Goal: Task Accomplishment & Management: Complete application form

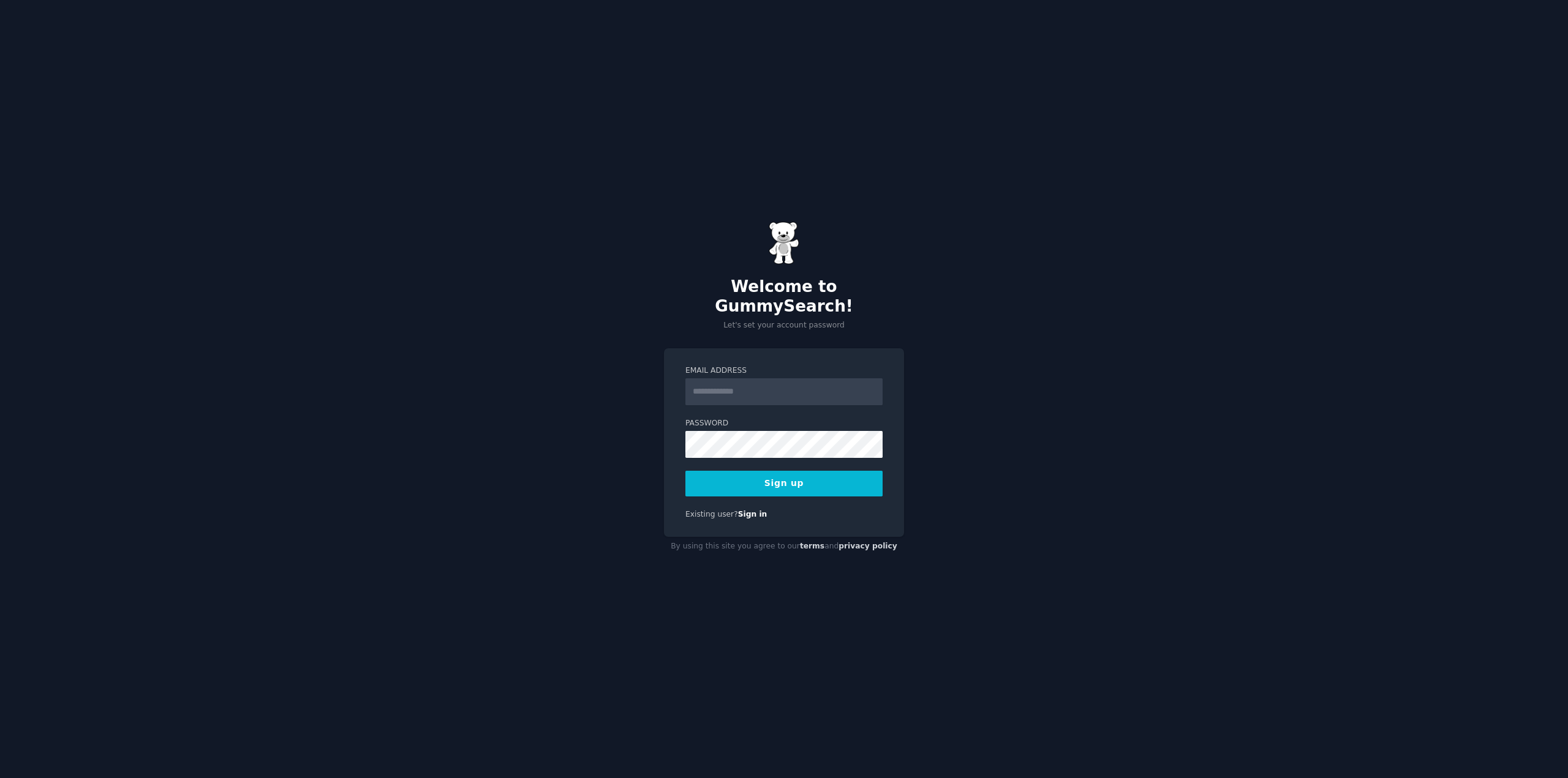
click at [817, 378] on input "Email Address" at bounding box center [784, 392] width 197 height 27
type input "**********"
click at [686, 471] on button "Sign up" at bounding box center [784, 484] width 197 height 26
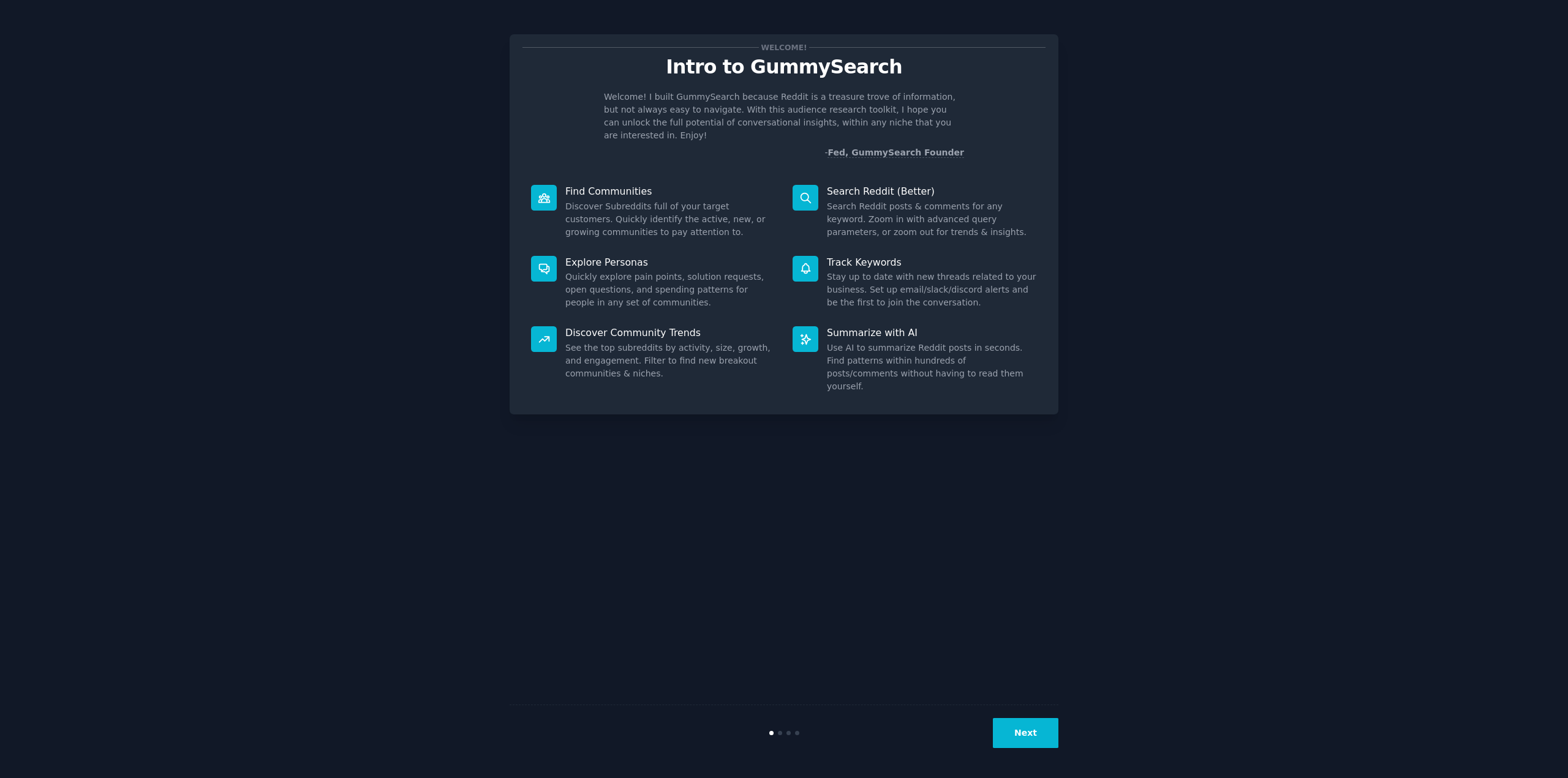
click at [1021, 741] on button "Next" at bounding box center [1026, 733] width 66 height 30
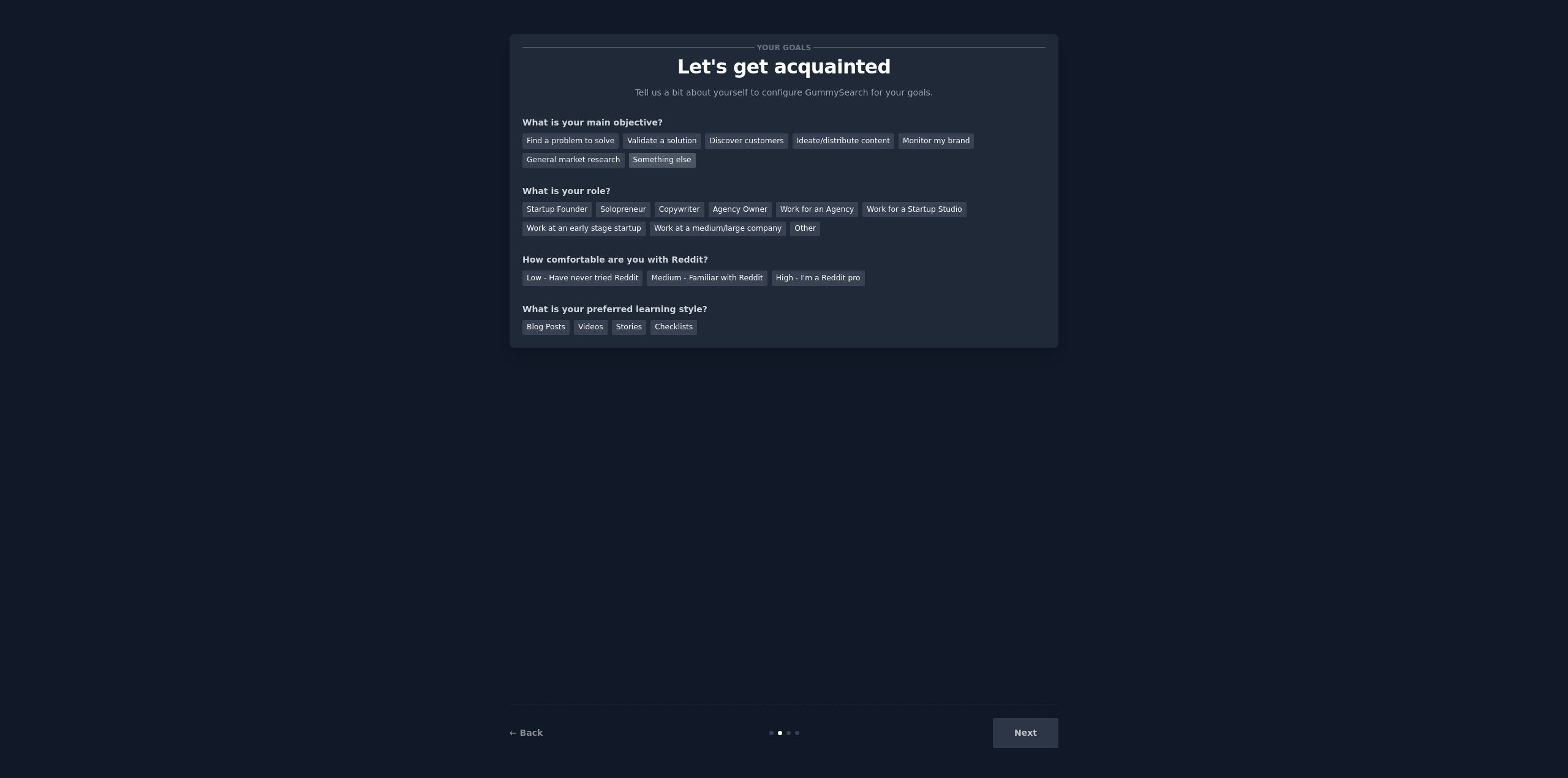
click at [629, 159] on div "Something else" at bounding box center [662, 161] width 67 height 16
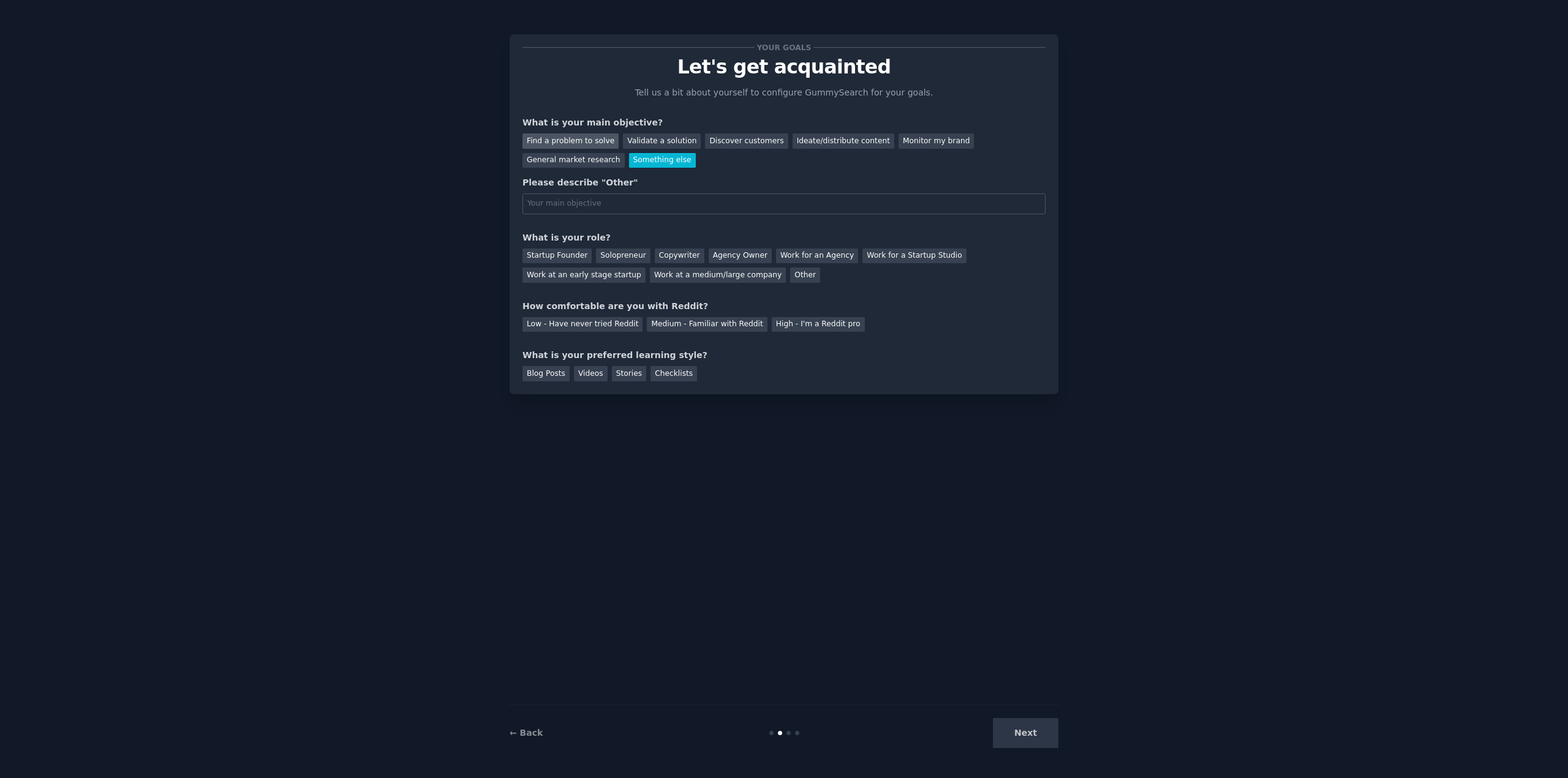
click at [563, 142] on div "Find a problem to solve" at bounding box center [570, 141] width 96 height 16
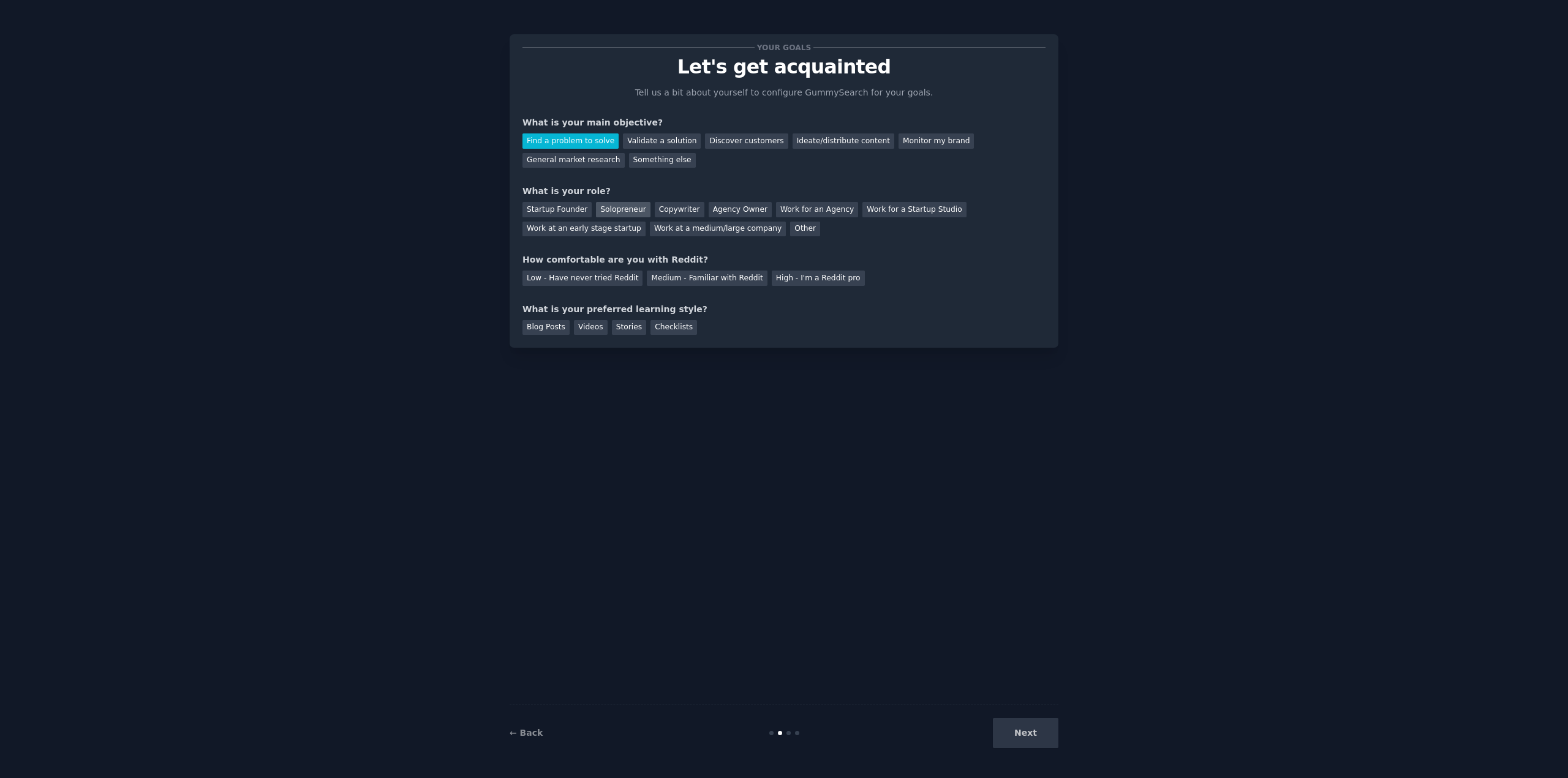
click at [620, 211] on div "Solopreneur" at bounding box center [623, 209] width 54 height 16
click at [697, 279] on div "Medium - Familiar with Reddit" at bounding box center [707, 278] width 120 height 16
click at [578, 324] on div "Videos" at bounding box center [591, 328] width 34 height 16
click at [1051, 733] on button "Next" at bounding box center [1026, 733] width 66 height 30
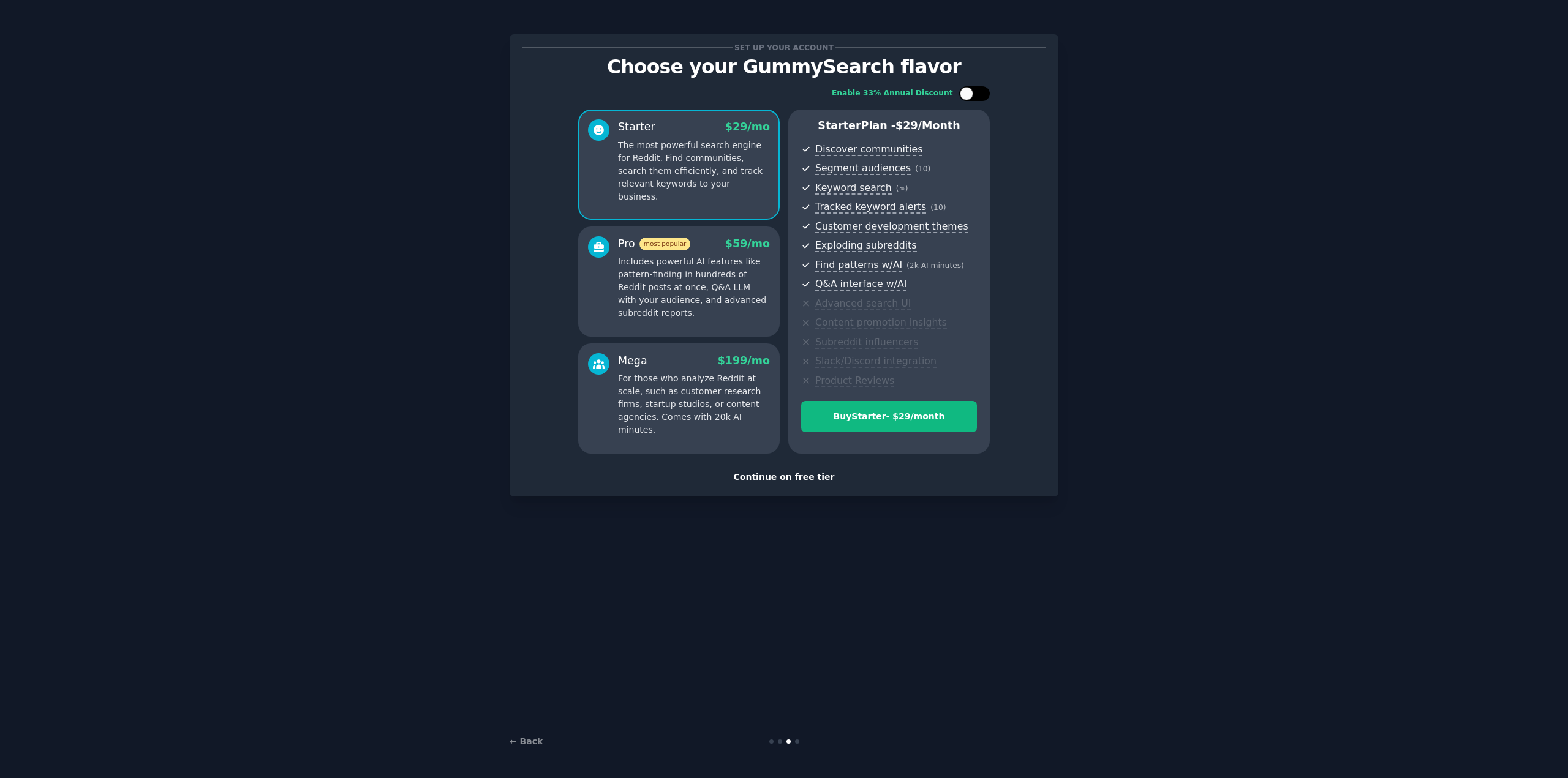
click at [972, 92] on div at bounding box center [967, 94] width 14 height 14
click at [972, 92] on div at bounding box center [968, 93] width 9 height 6
click at [972, 94] on div at bounding box center [967, 94] width 14 height 14
click at [969, 94] on icon at bounding box center [967, 94] width 7 height 7
checkbox input "false"
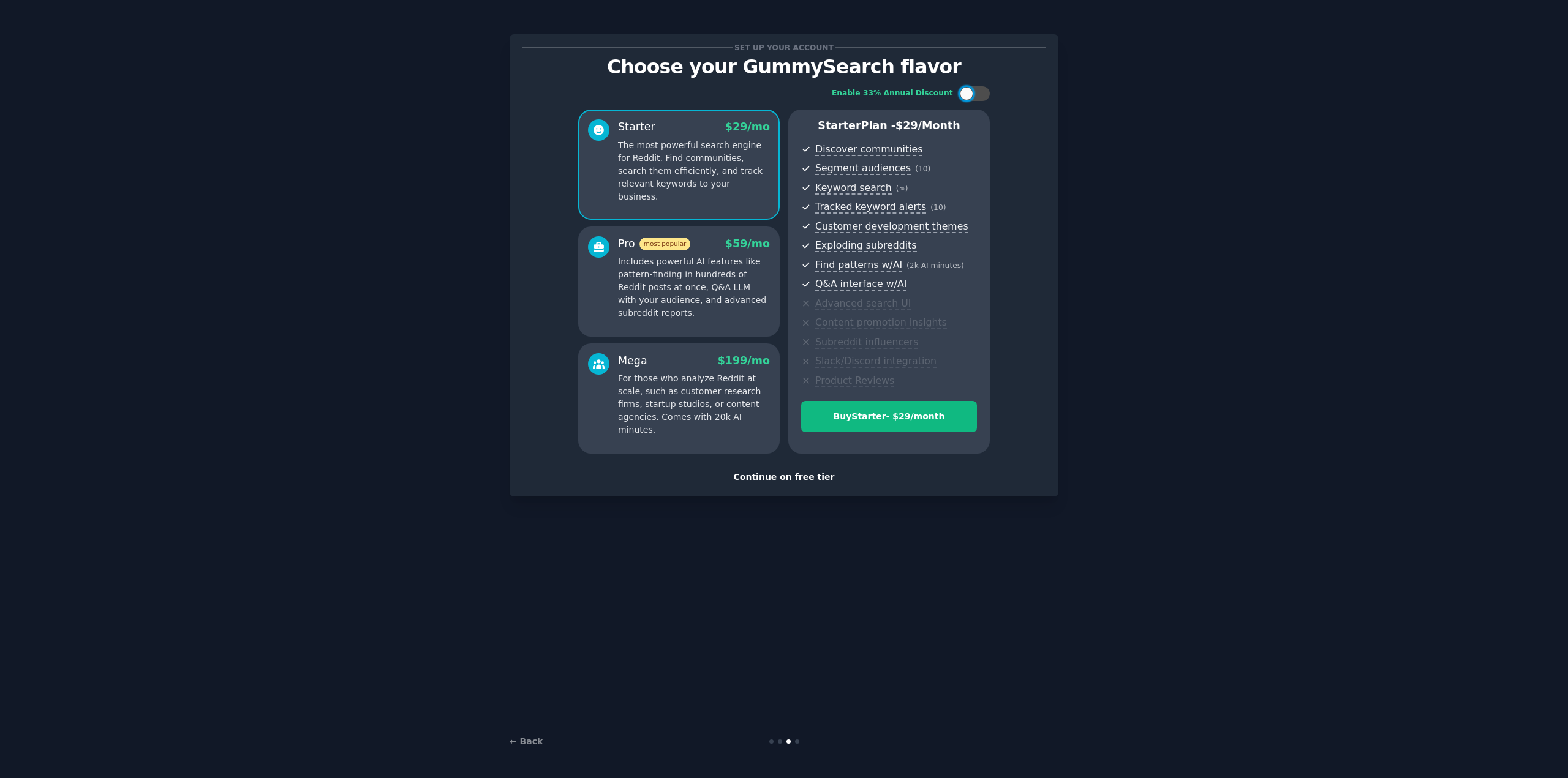
click at [771, 475] on div "Continue on free tier" at bounding box center [784, 477] width 523 height 13
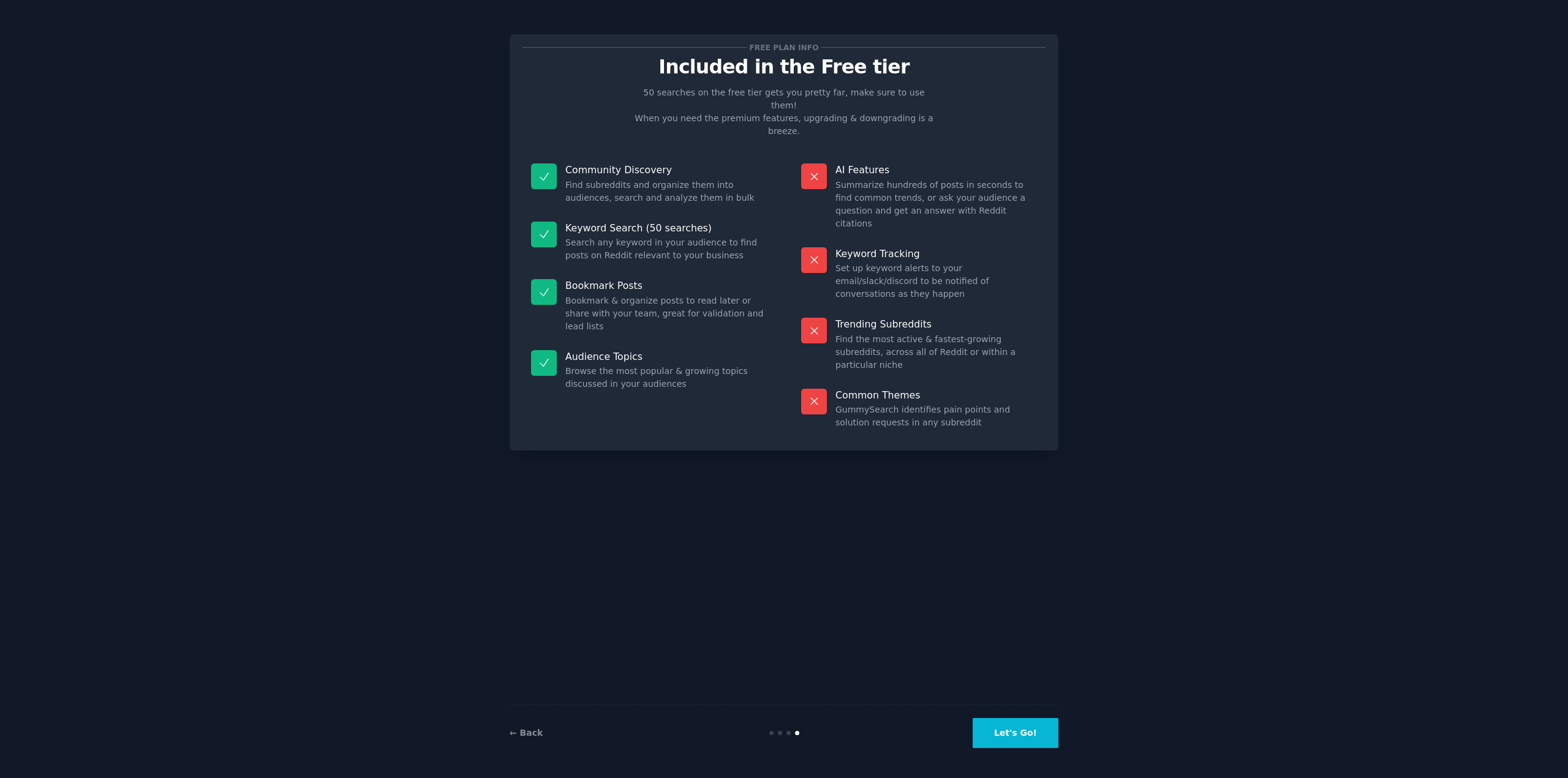
click at [1027, 729] on button "Let's Go!" at bounding box center [1015, 733] width 86 height 30
